Goal: Navigation & Orientation: Find specific page/section

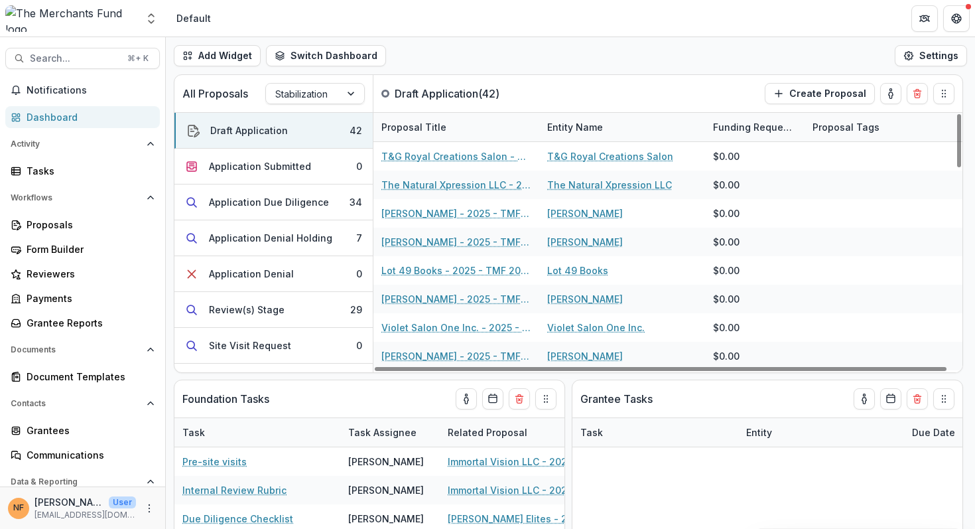
click at [76, 22] on img at bounding box center [70, 18] width 131 height 27
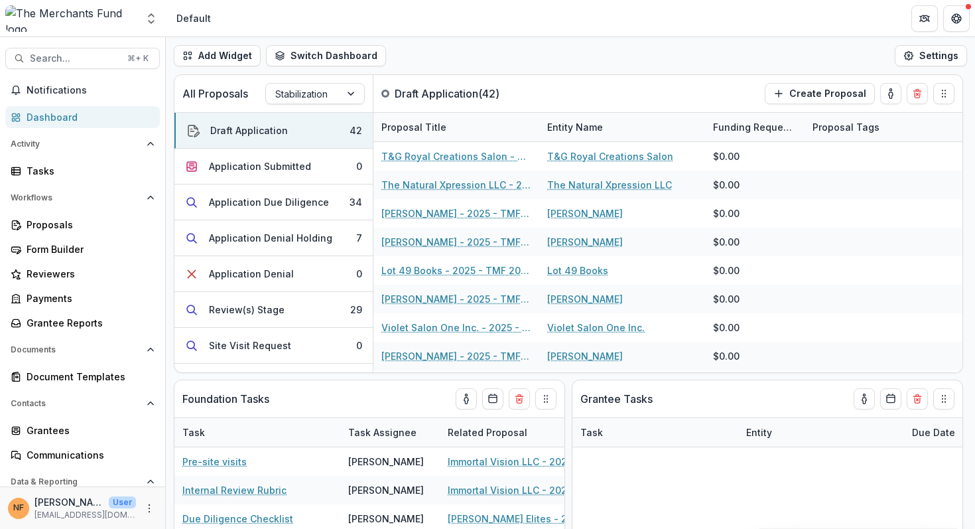
click at [76, 22] on img at bounding box center [70, 18] width 131 height 27
click at [45, 115] on div "Dashboard" at bounding box center [88, 117] width 123 height 14
click at [80, 16] on img at bounding box center [70, 18] width 131 height 27
click at [65, 507] on p "[PERSON_NAME]" at bounding box center [69, 502] width 69 height 14
click at [65, 11] on img at bounding box center [70, 18] width 131 height 27
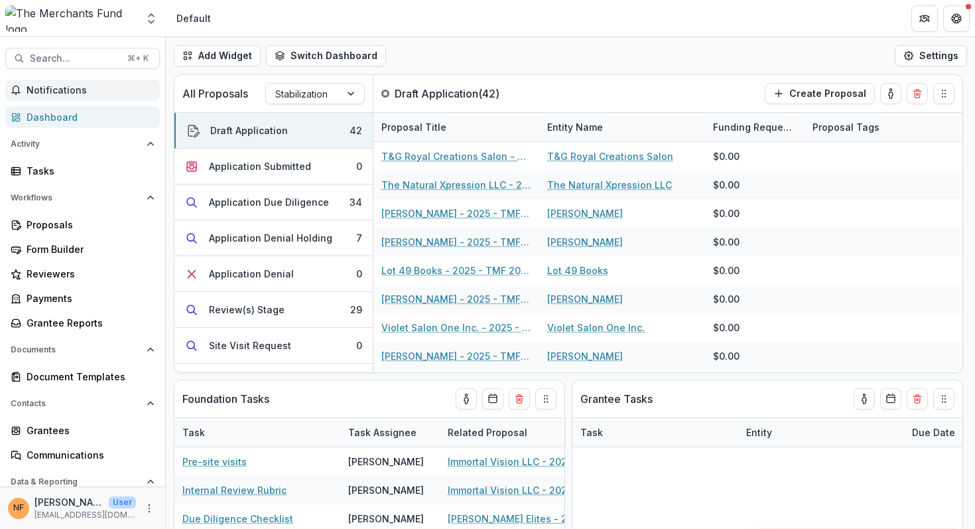
click at [48, 88] on span "Notifications" at bounding box center [91, 90] width 128 height 11
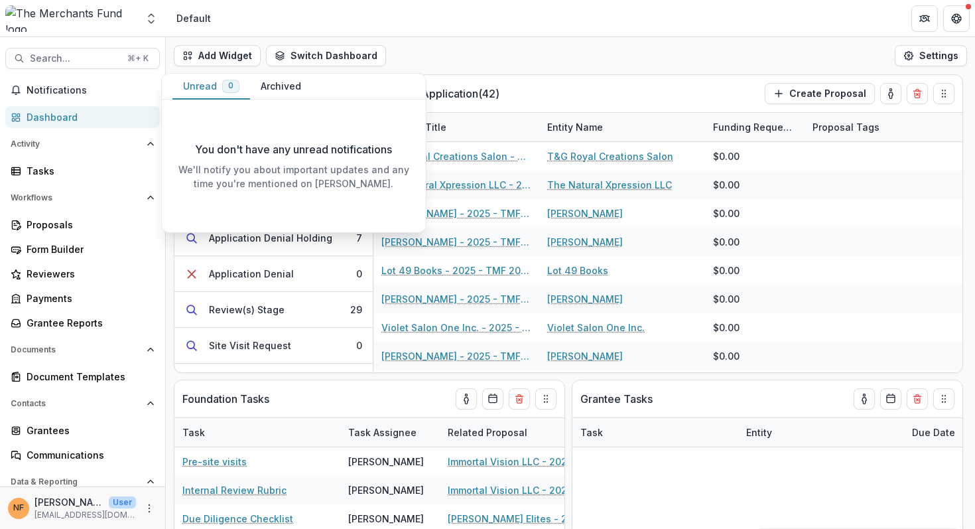
click at [261, 21] on header "Default" at bounding box center [571, 18] width 810 height 36
